Goal: Transaction & Acquisition: Purchase product/service

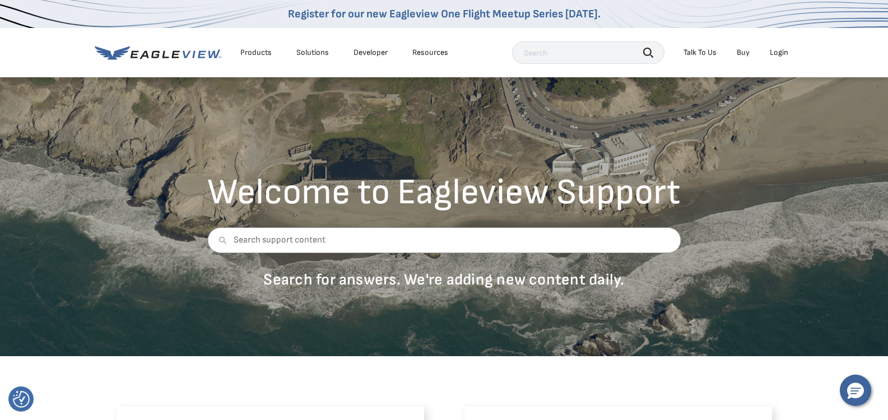
click at [543, 54] on input "text" at bounding box center [588, 52] width 152 height 22
click at [776, 53] on div "Login" at bounding box center [779, 53] width 18 height 10
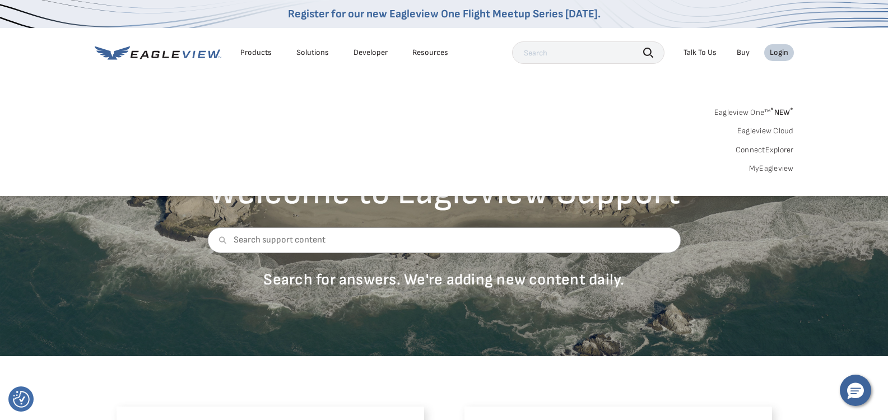
click at [744, 112] on link "Eagleview One™ * NEW *" at bounding box center [755, 110] width 80 height 13
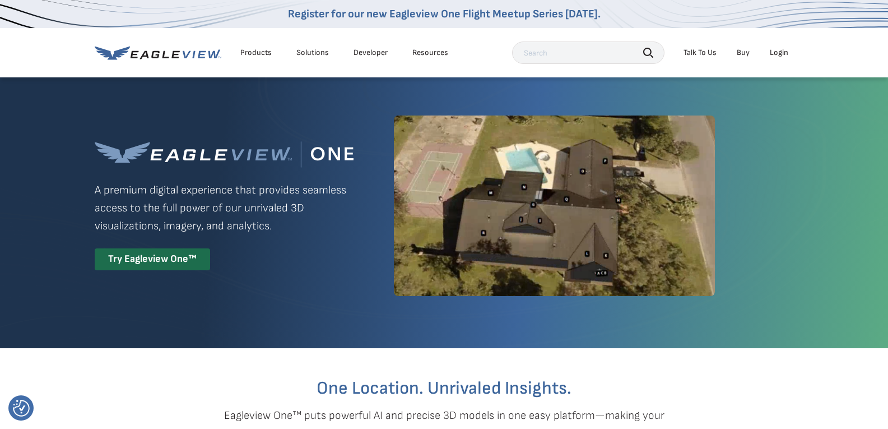
click at [778, 50] on div "Login" at bounding box center [779, 53] width 18 height 10
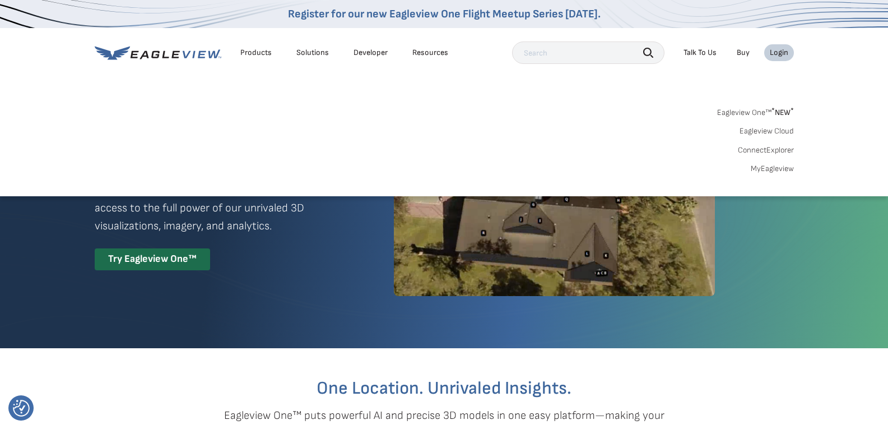
click at [780, 168] on link "MyEagleview" at bounding box center [772, 169] width 43 height 10
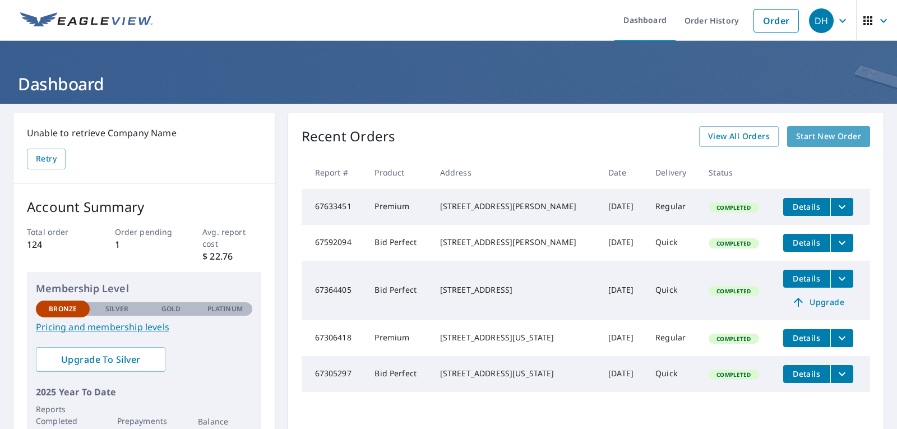
click at [804, 140] on span "Start New Order" at bounding box center [828, 136] width 65 height 14
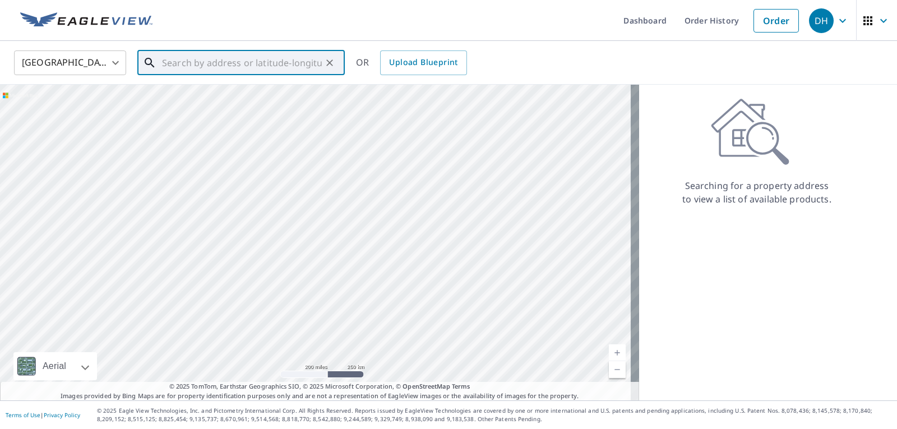
click at [162, 64] on input "text" at bounding box center [242, 62] width 160 height 31
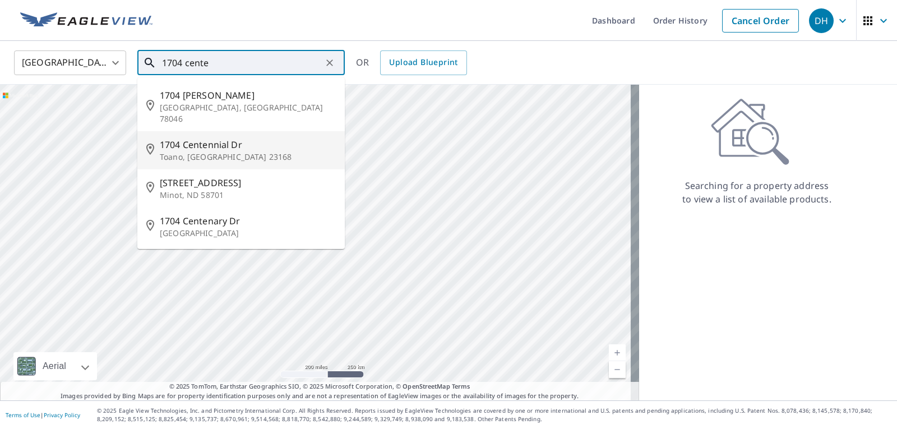
click at [184, 138] on span "1704 Centennial Dr" at bounding box center [248, 144] width 176 height 13
type input "1704 Centennial Dr Toano, VA 23168"
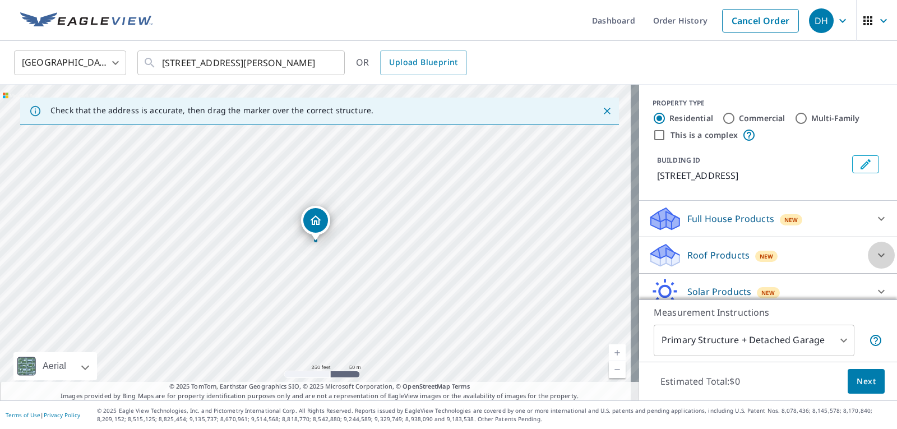
click at [878, 254] on icon at bounding box center [881, 255] width 7 height 4
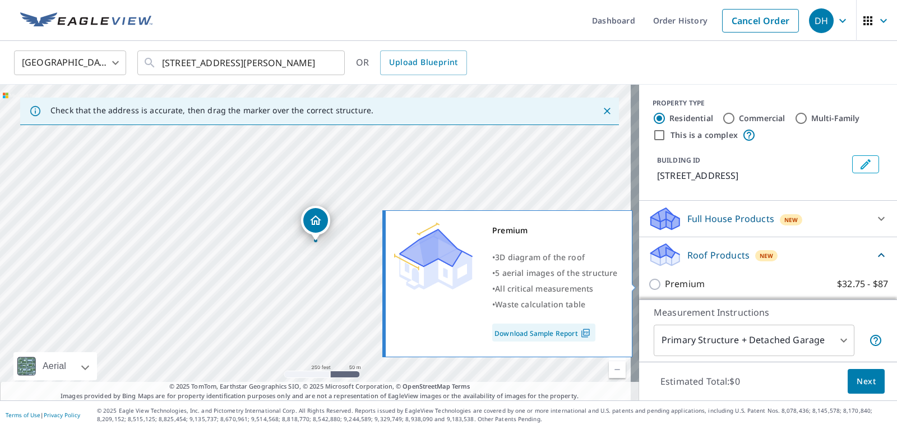
click at [648, 285] on input "Premium $32.75 - $87" at bounding box center [656, 283] width 17 height 13
checkbox input "true"
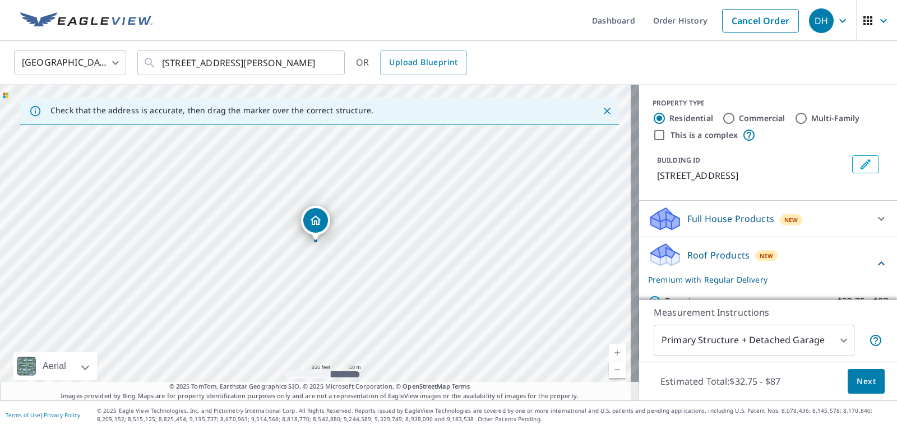
click at [868, 383] on button "Next" at bounding box center [865, 381] width 37 height 25
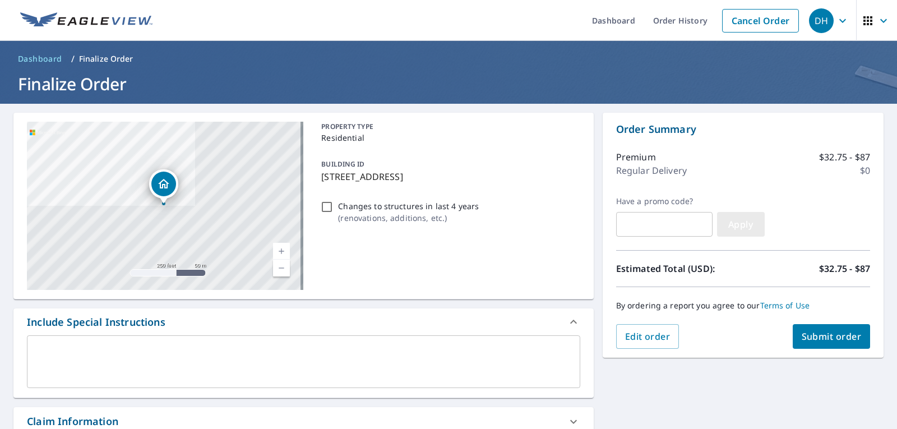
click at [742, 224] on span "Apply" at bounding box center [741, 224] width 30 height 12
